Goal: Use online tool/utility: Utilize a website feature to perform a specific function

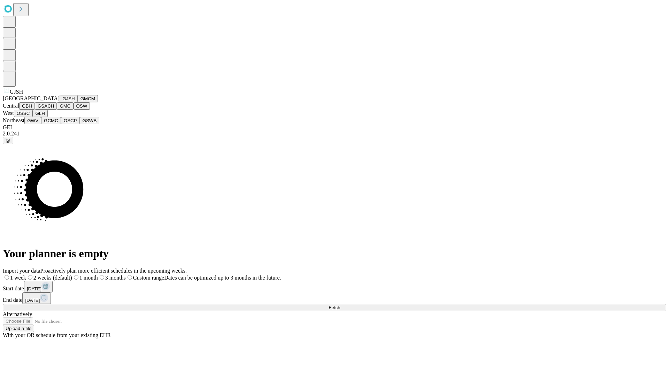
click at [60, 102] on button "GJSH" at bounding box center [69, 98] width 18 height 7
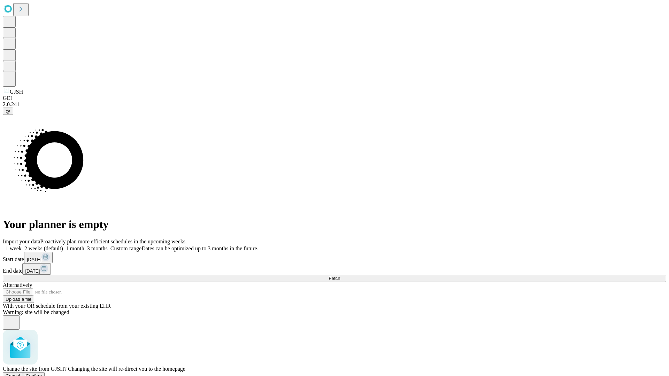
click at [42, 373] on span "Confirm" at bounding box center [34, 375] width 16 height 5
click at [84, 246] on label "1 month" at bounding box center [73, 249] width 21 height 6
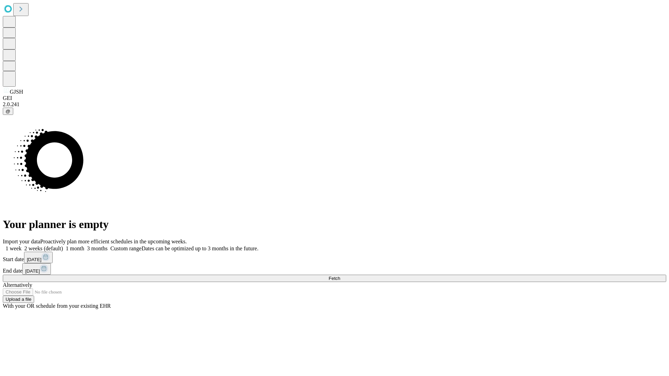
click at [340, 276] on span "Fetch" at bounding box center [333, 278] width 11 height 5
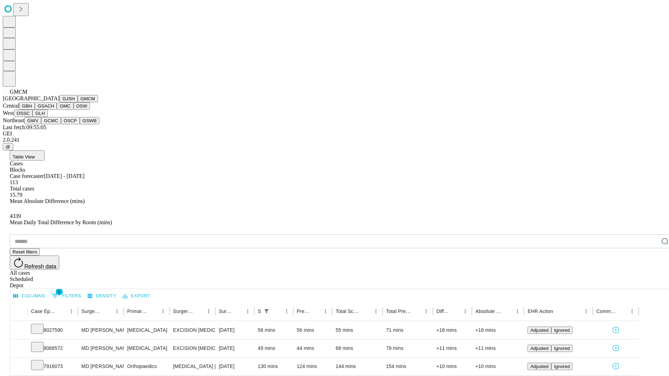
click at [35, 110] on button "GBH" at bounding box center [27, 105] width 16 height 7
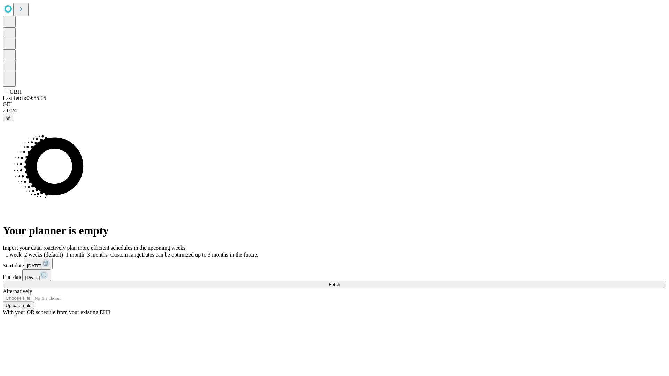
click at [84, 252] on label "1 month" at bounding box center [73, 255] width 21 height 6
click at [340, 282] on span "Fetch" at bounding box center [333, 284] width 11 height 5
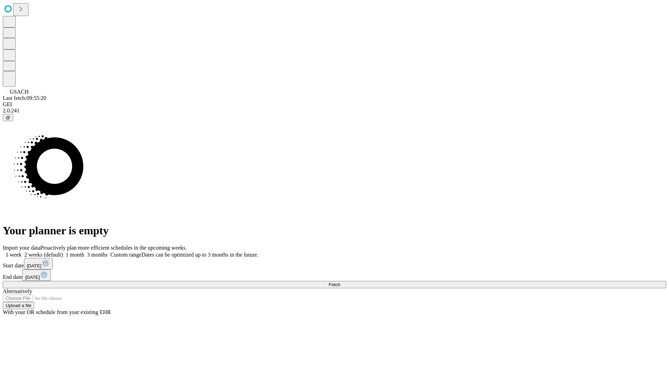
click at [84, 252] on label "1 month" at bounding box center [73, 255] width 21 height 6
click at [340, 282] on span "Fetch" at bounding box center [333, 284] width 11 height 5
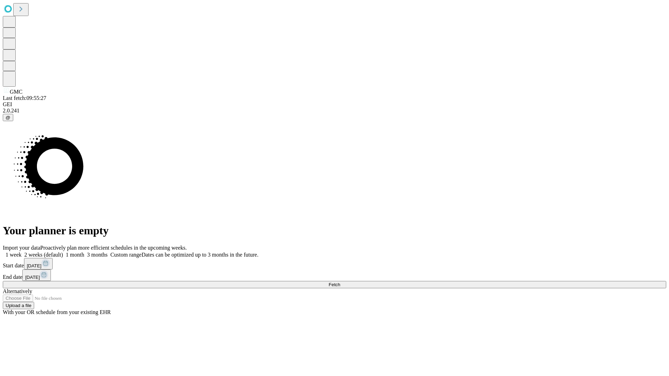
click at [340, 282] on span "Fetch" at bounding box center [333, 284] width 11 height 5
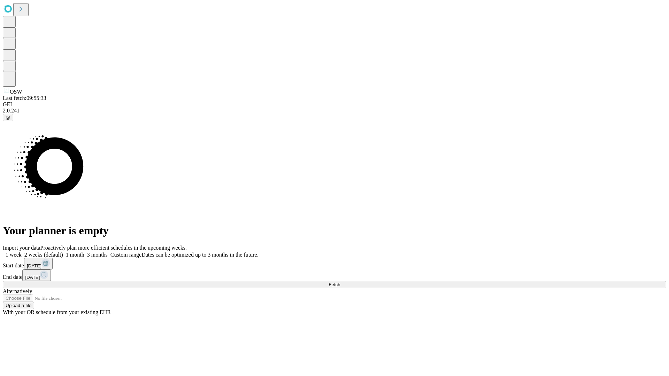
click at [84, 252] on label "1 month" at bounding box center [73, 255] width 21 height 6
click at [340, 282] on span "Fetch" at bounding box center [333, 284] width 11 height 5
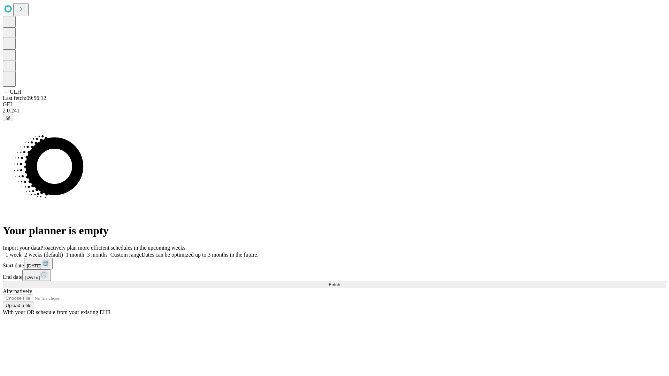
click at [84, 252] on label "1 month" at bounding box center [73, 255] width 21 height 6
click at [340, 282] on span "Fetch" at bounding box center [333, 284] width 11 height 5
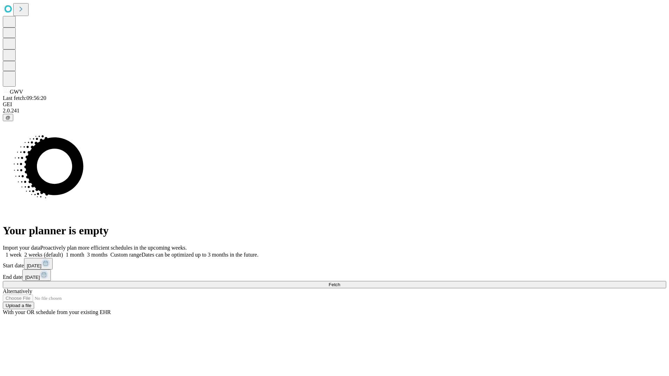
click at [84, 252] on label "1 month" at bounding box center [73, 255] width 21 height 6
click at [340, 282] on span "Fetch" at bounding box center [333, 284] width 11 height 5
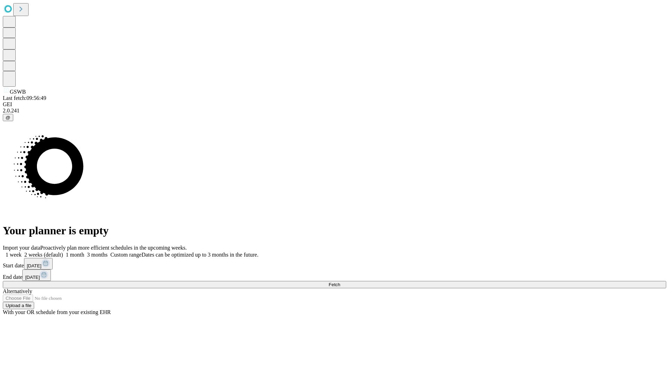
click at [84, 252] on label "1 month" at bounding box center [73, 255] width 21 height 6
click at [340, 282] on span "Fetch" at bounding box center [333, 284] width 11 height 5
